Goal: Task Accomplishment & Management: Use online tool/utility

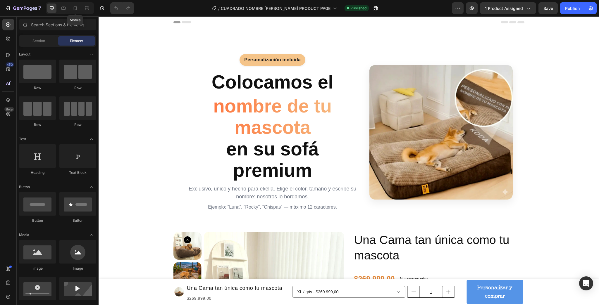
drag, startPoint x: 72, startPoint y: 5, endPoint x: 189, endPoint y: 42, distance: 123.1
click at [73, 5] on div at bounding box center [74, 8] width 9 height 9
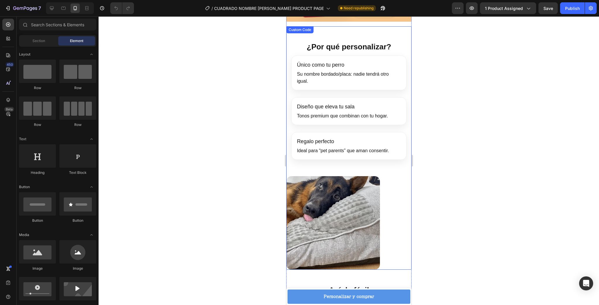
scroll to position [445, 0]
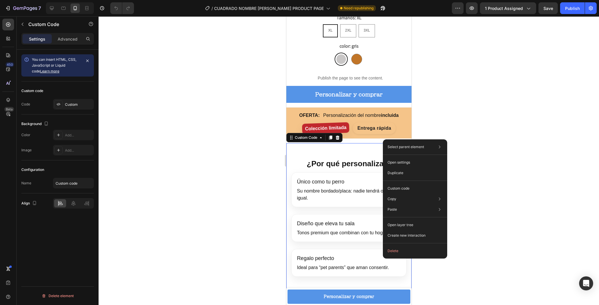
click at [457, 74] on div at bounding box center [349, 160] width 500 height 289
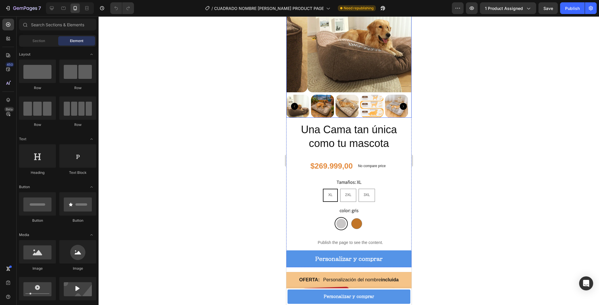
scroll to position [281, 0]
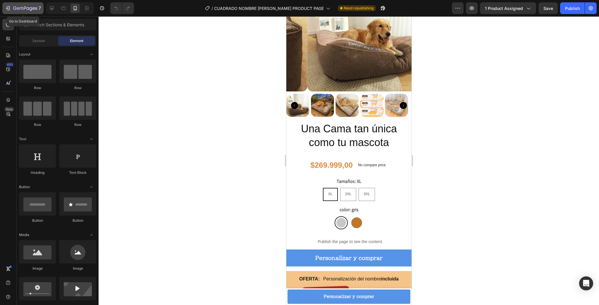
click at [5, 10] on icon "button" at bounding box center [8, 8] width 6 height 6
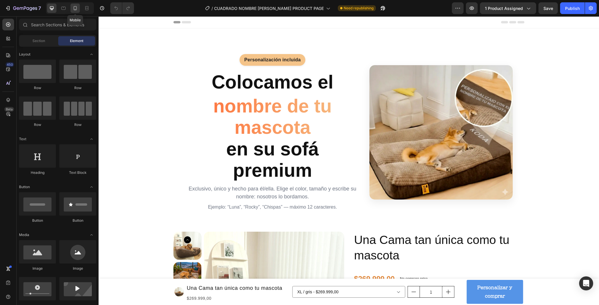
click at [78, 10] on icon at bounding box center [75, 8] width 6 height 6
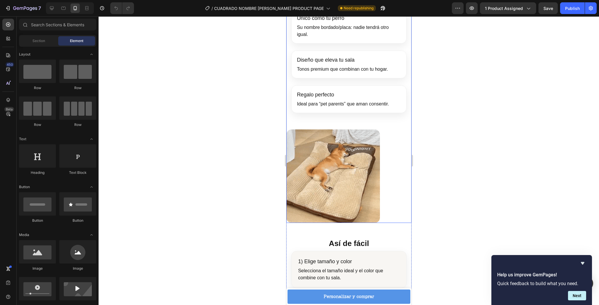
click at [356, 168] on img at bounding box center [333, 177] width 94 height 94
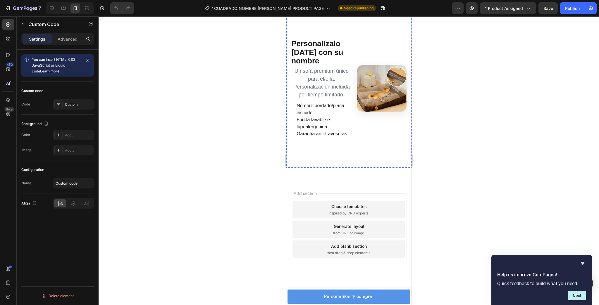
scroll to position [1715, 0]
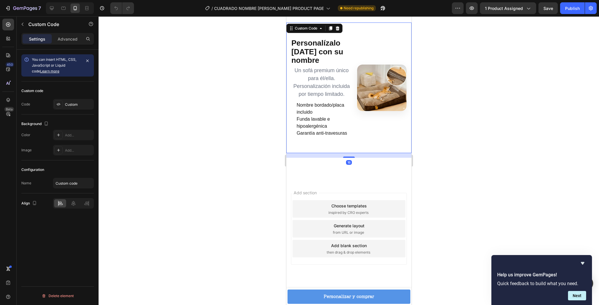
click at [326, 152] on section "Personalízalo hoy con su nombre Un sofá premium único para él/ella. Personaliza…" at bounding box center [348, 88] width 125 height 131
drag, startPoint x: 341, startPoint y: 157, endPoint x: 340, endPoint y: 152, distance: 5.5
click at [340, 152] on div "Personalízalo hoy con su nombre Un sofá premium único para él/ella. Personaliza…" at bounding box center [348, 88] width 125 height 131
drag, startPoint x: 346, startPoint y: 157, endPoint x: 346, endPoint y: 150, distance: 7.3
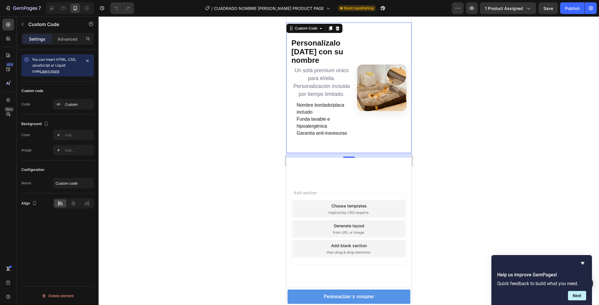
click at [346, 150] on div "Personalízalo hoy con su nombre Un sofá premium único para él/ella. Personaliza…" at bounding box center [348, 88] width 125 height 131
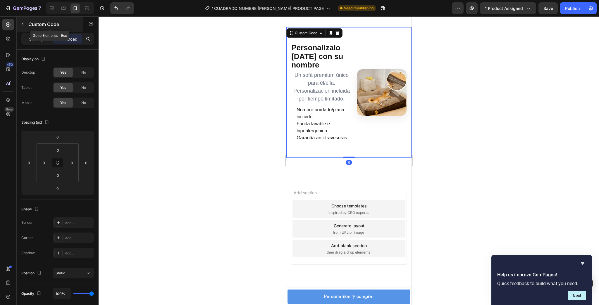
click at [22, 25] on icon "button" at bounding box center [22, 24] width 5 height 5
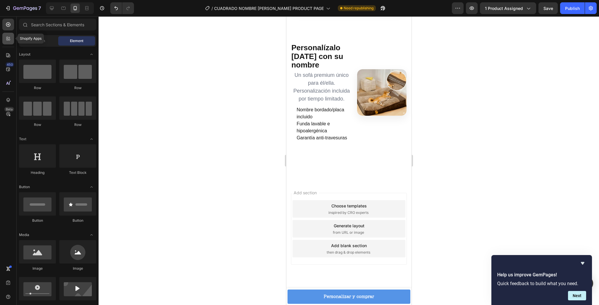
click at [8, 40] on icon at bounding box center [8, 39] width 6 height 6
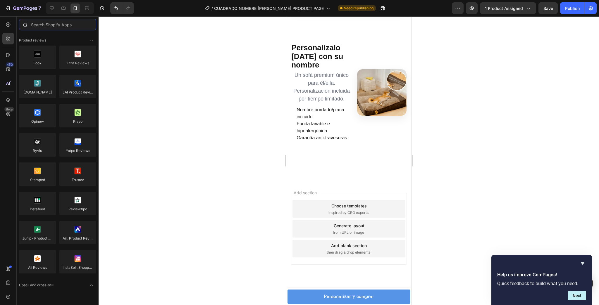
click at [51, 28] on input "text" at bounding box center [57, 25] width 77 height 12
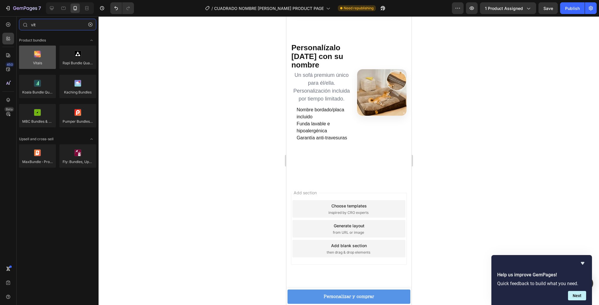
type input "vit"
drag, startPoint x: 324, startPoint y: 74, endPoint x: 347, endPoint y: 161, distance: 90.0
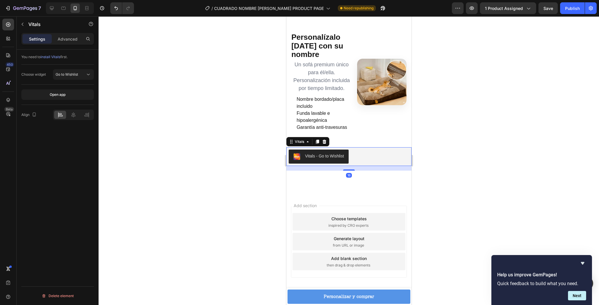
click at [327, 159] on div "Vitals - Go to Wishlist" at bounding box center [324, 156] width 39 height 6
click at [87, 79] on button "Go to Wishlist" at bounding box center [73, 74] width 41 height 11
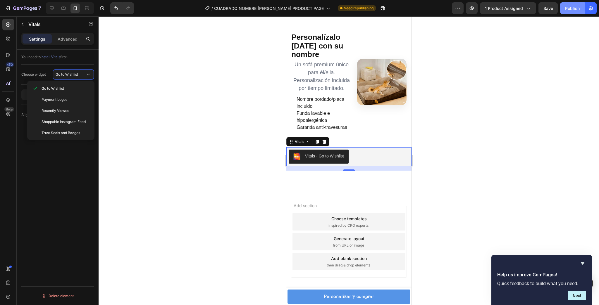
click at [569, 11] on button "Publish" at bounding box center [572, 8] width 25 height 12
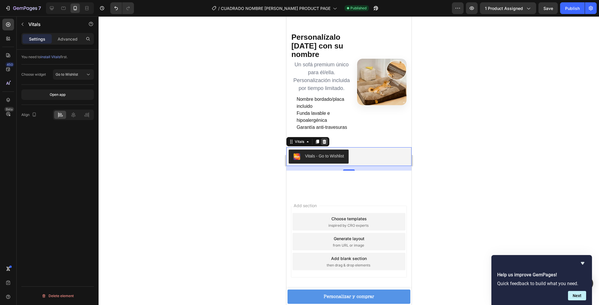
click at [325, 145] on div at bounding box center [324, 141] width 7 height 7
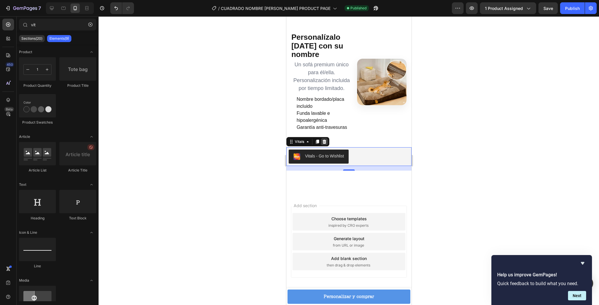
scroll to position [1710, 0]
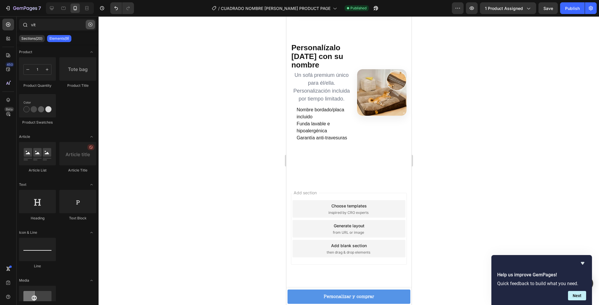
click at [89, 24] on icon "button" at bounding box center [90, 25] width 4 height 4
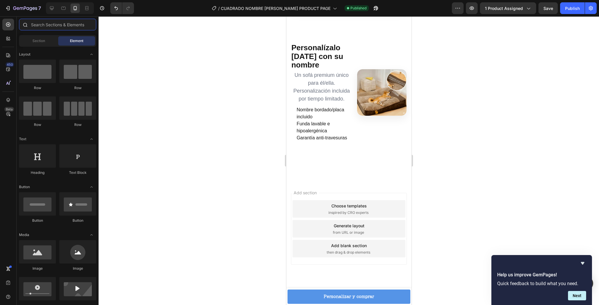
click at [89, 24] on input "text" at bounding box center [57, 25] width 77 height 12
click at [11, 39] on icon at bounding box center [8, 39] width 6 height 6
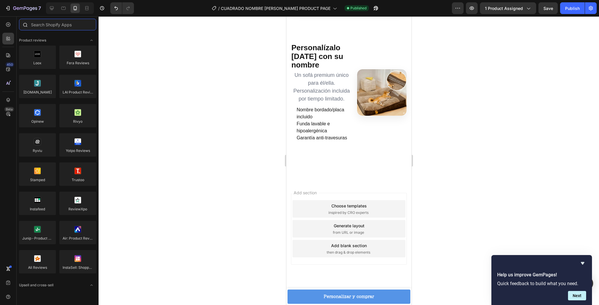
click at [41, 21] on input "text" at bounding box center [57, 25] width 77 height 12
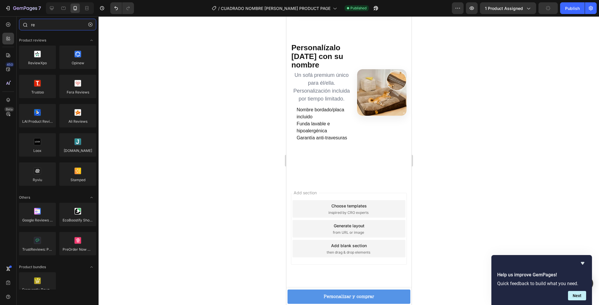
type input "r"
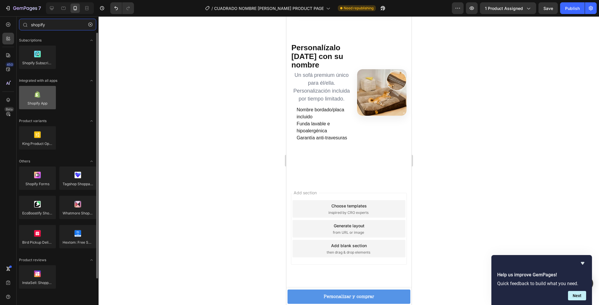
type input "shopify"
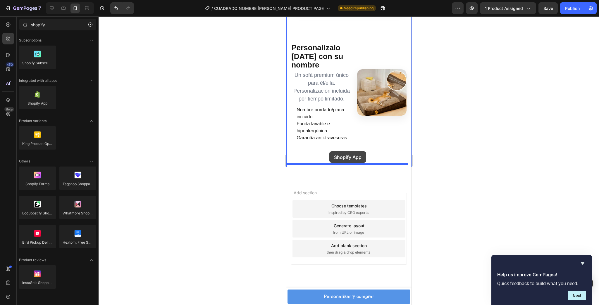
drag, startPoint x: 330, startPoint y: 117, endPoint x: 329, endPoint y: 152, distance: 34.8
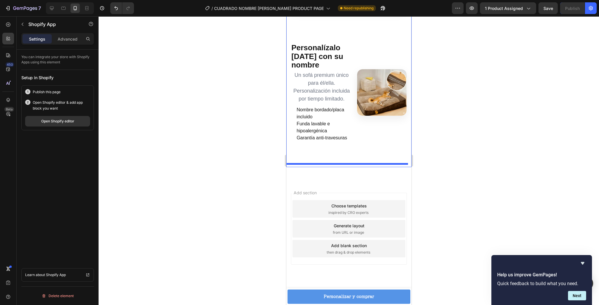
scroll to position [1715, 0]
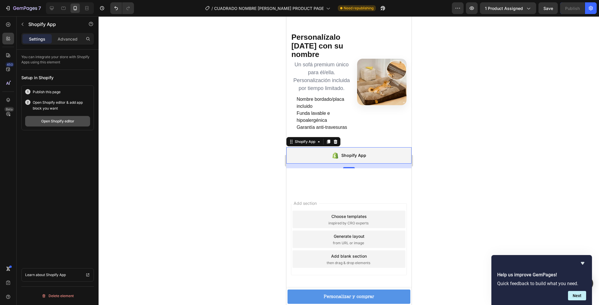
click at [71, 123] on div "Open Shopify editor" at bounding box center [57, 121] width 33 height 5
click at [12, 5] on div "7" at bounding box center [23, 8] width 36 height 7
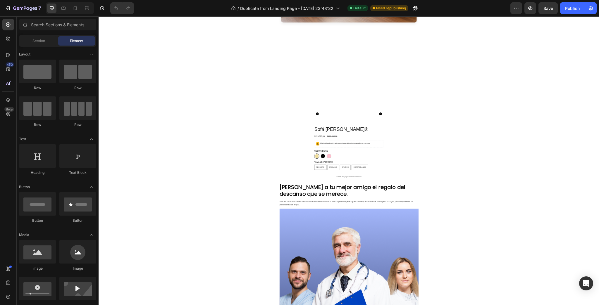
scroll to position [444, 0]
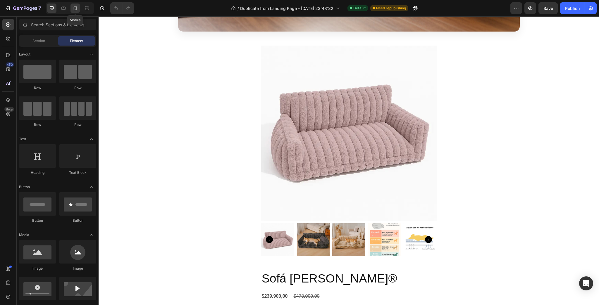
click at [73, 7] on icon at bounding box center [75, 8] width 6 height 6
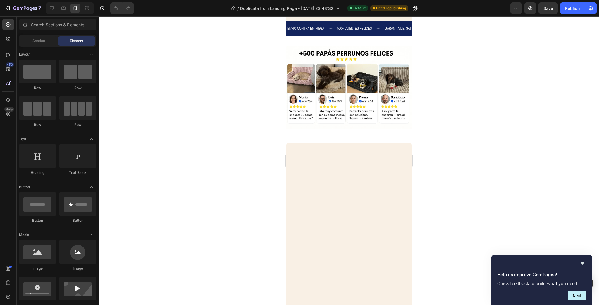
scroll to position [1217, 0]
